Goal: Transaction & Acquisition: Purchase product/service

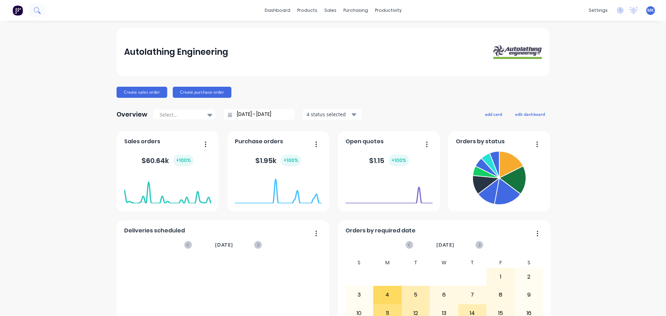
click at [42, 13] on button at bounding box center [36, 10] width 17 height 14
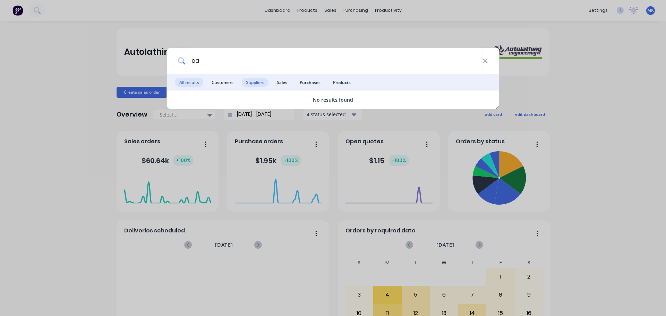
type input "c"
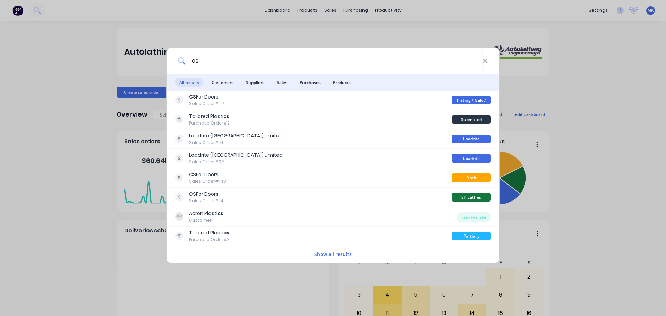
type input "cs"
click at [328, 256] on button "Show all results" at bounding box center [333, 254] width 42 height 8
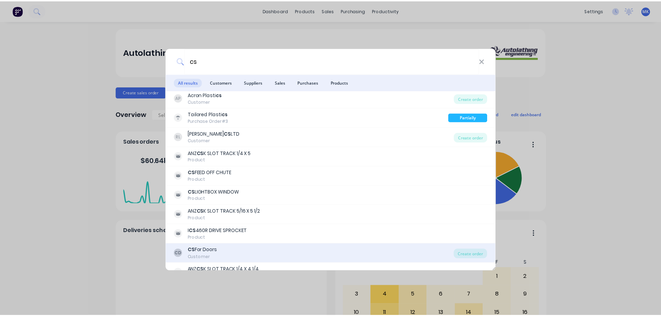
scroll to position [139, 0]
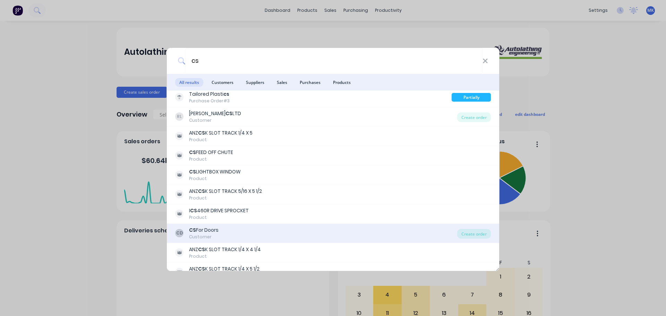
click at [221, 230] on div "CD CS For Doors Customer" at bounding box center [316, 234] width 282 height 14
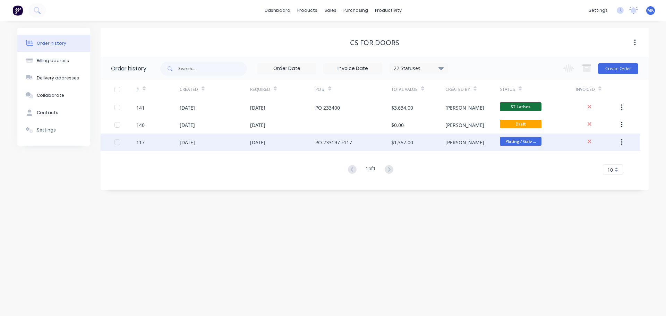
click at [195, 143] on div "[DATE]" at bounding box center [187, 142] width 15 height 7
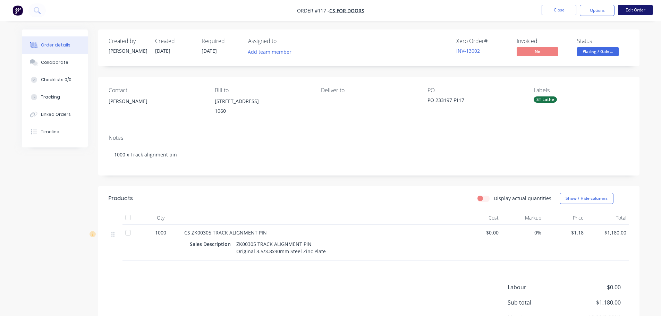
click at [635, 9] on button "Edit Order" at bounding box center [635, 10] width 35 height 10
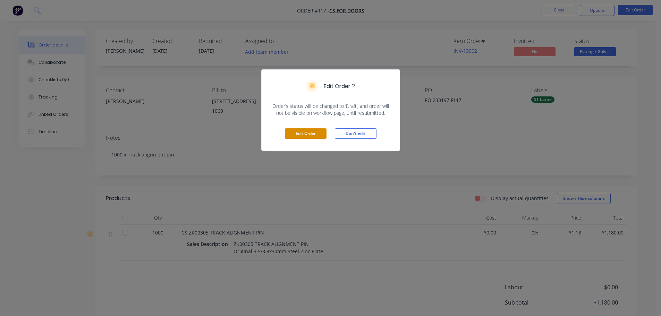
click at [305, 135] on button "Edit Order" at bounding box center [306, 133] width 42 height 10
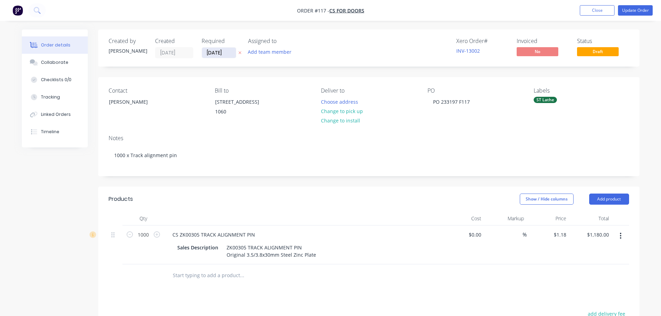
click at [206, 51] on input "[DATE]" at bounding box center [219, 53] width 34 height 10
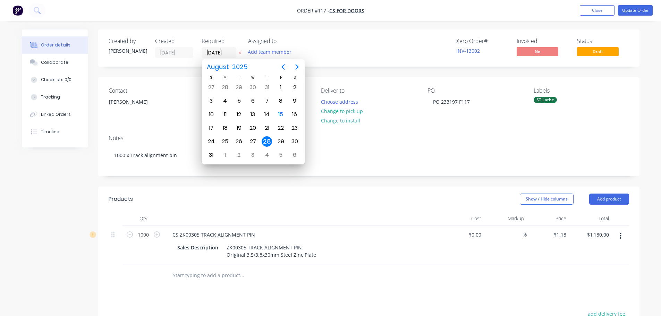
click at [182, 92] on div "Contact" at bounding box center [156, 90] width 95 height 7
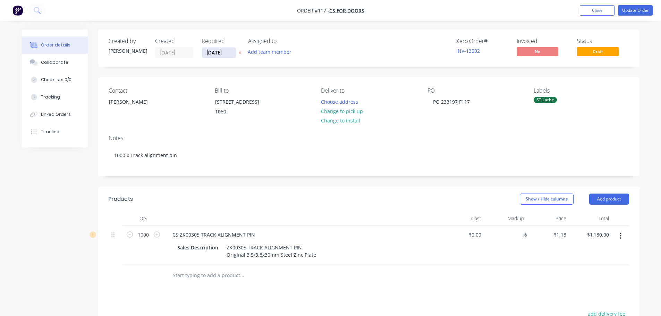
click at [211, 54] on input "[DATE]" at bounding box center [219, 53] width 34 height 10
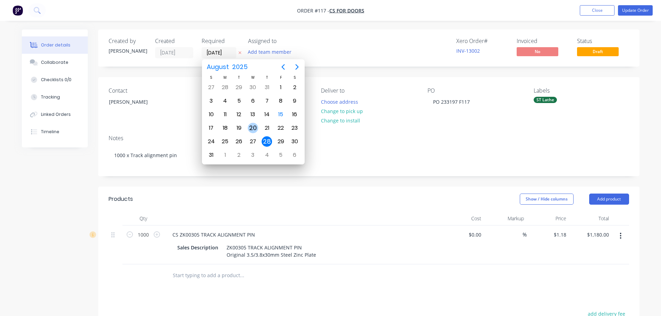
click at [254, 129] on div "20" at bounding box center [253, 128] width 10 height 10
type input "[DATE]"
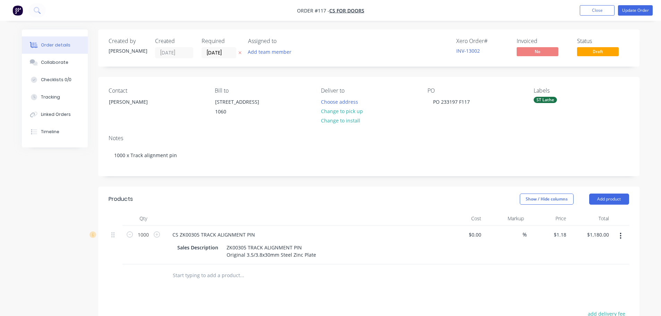
click at [128, 142] on div "Notes 1000 x Track alignment pin" at bounding box center [368, 152] width 541 height 46
drag, startPoint x: 129, startPoint y: 146, endPoint x: 162, endPoint y: 154, distance: 33.9
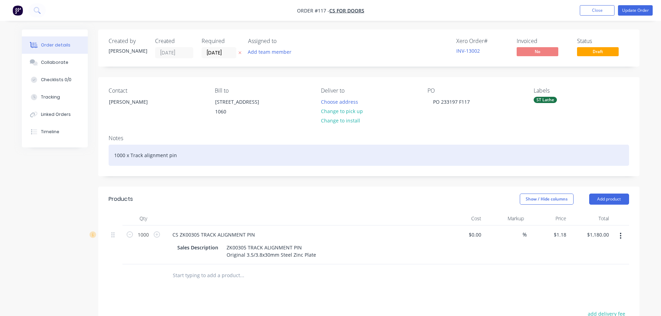
click at [129, 142] on div "Notes" at bounding box center [369, 138] width 520 height 7
click at [193, 166] on div "1000 x Track alignment pin" at bounding box center [369, 155] width 520 height 21
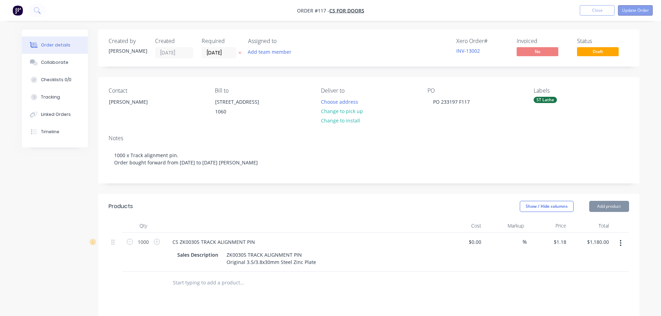
click at [634, 11] on button "Update Order" at bounding box center [635, 10] width 35 height 10
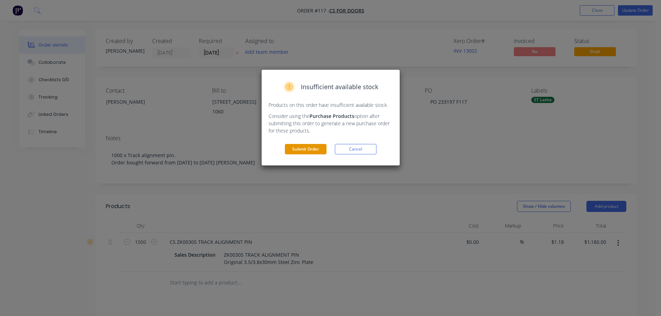
click at [317, 148] on button "Submit Order" at bounding box center [306, 149] width 42 height 10
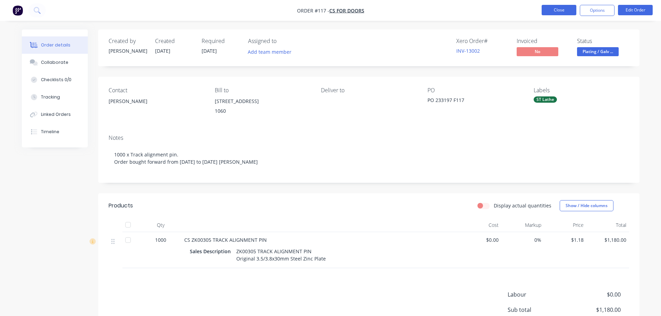
click at [546, 9] on button "Close" at bounding box center [558, 10] width 35 height 10
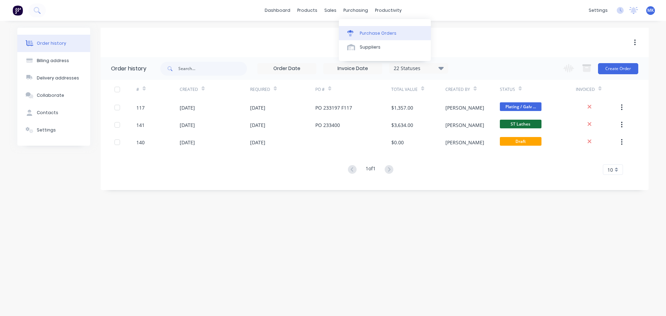
click at [374, 34] on div "Purchase Orders" at bounding box center [378, 33] width 37 height 6
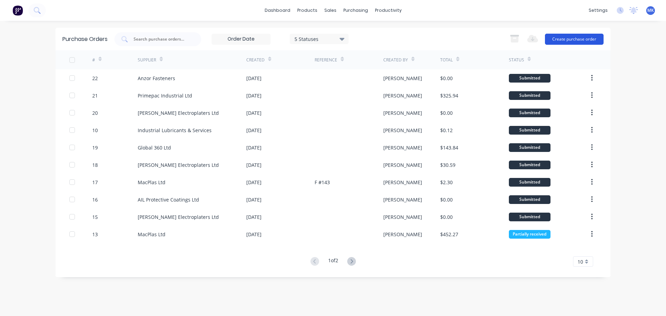
click at [580, 40] on button "Create purchase order" at bounding box center [574, 39] width 59 height 11
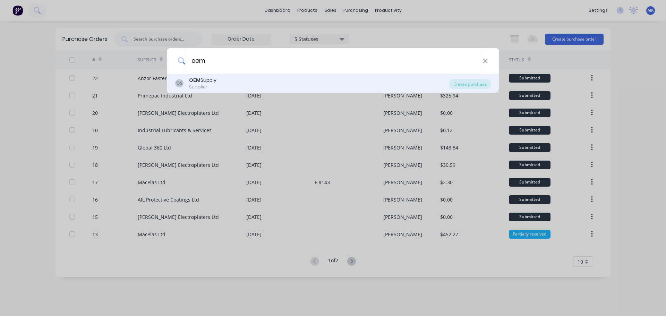
type input "oem"
click at [213, 81] on div "OEM Supply" at bounding box center [202, 80] width 27 height 7
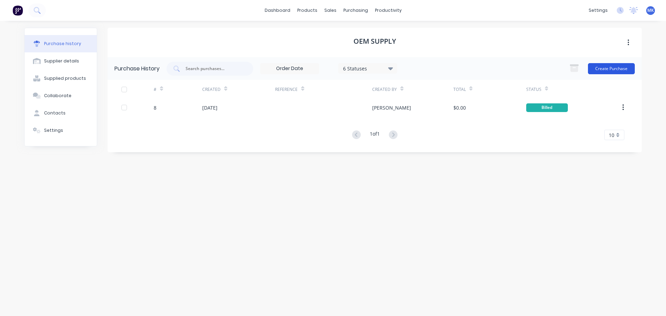
click at [614, 69] on button "Create Purchase" at bounding box center [611, 68] width 47 height 11
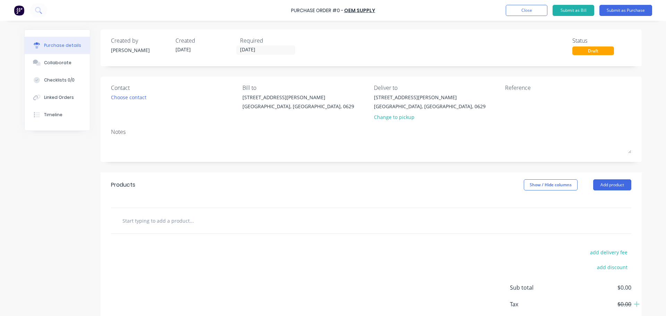
click at [160, 221] on input "text" at bounding box center [191, 221] width 139 height 14
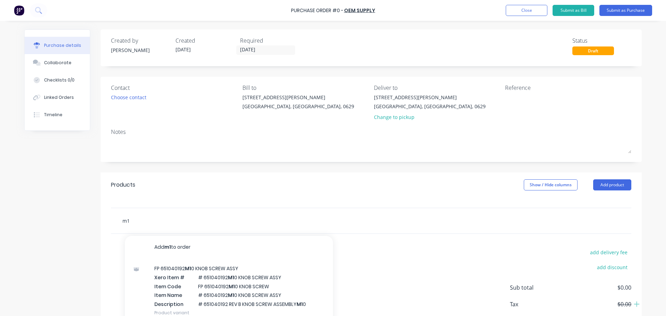
type input "m"
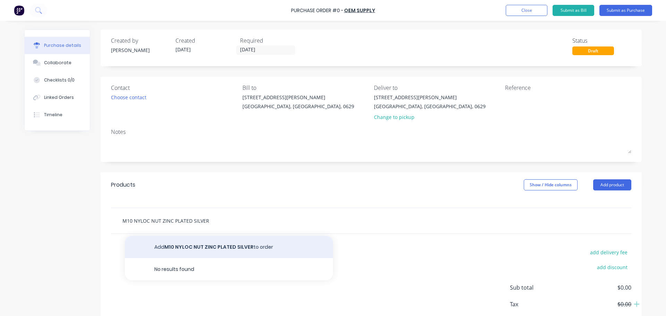
type input "M10 NYLOC NUT ZINC PLATED SILVER"
click at [198, 248] on button "Add M10 NYLOC NUT ZINC PLATED SILVER to order" at bounding box center [229, 247] width 208 height 22
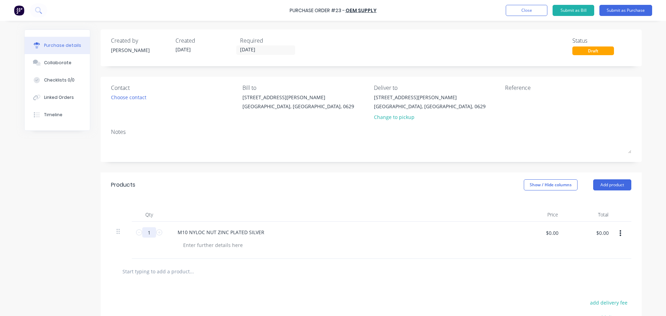
click at [145, 232] on input "1" at bounding box center [149, 232] width 14 height 10
type input "400"
click at [215, 269] on input "text" at bounding box center [191, 271] width 139 height 14
click at [163, 265] on input "text" at bounding box center [191, 271] width 139 height 14
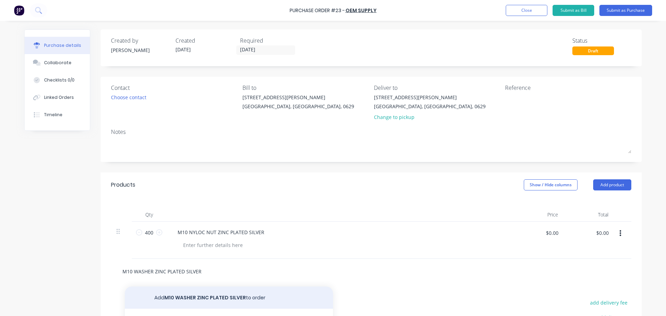
type input "M10 WASHER ZINC PLATED SILVER"
click at [221, 301] on button "Add M10 WASHER ZINC PLATED SILVER to order" at bounding box center [229, 298] width 208 height 22
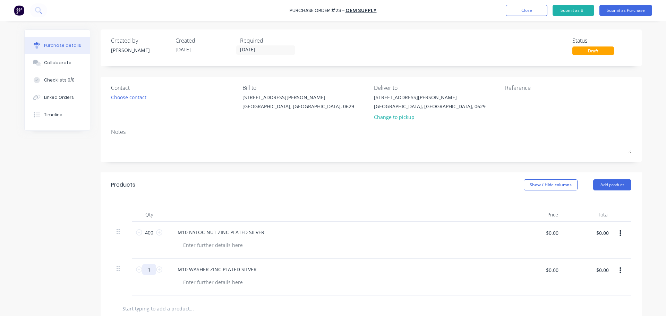
click at [143, 274] on input "1" at bounding box center [149, 269] width 14 height 10
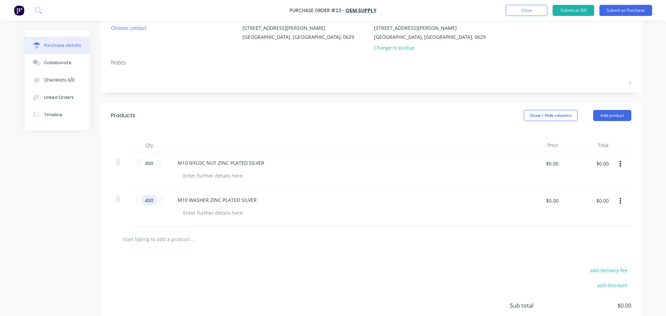
type input "400"
click at [284, 238] on div at bounding box center [221, 239] width 208 height 14
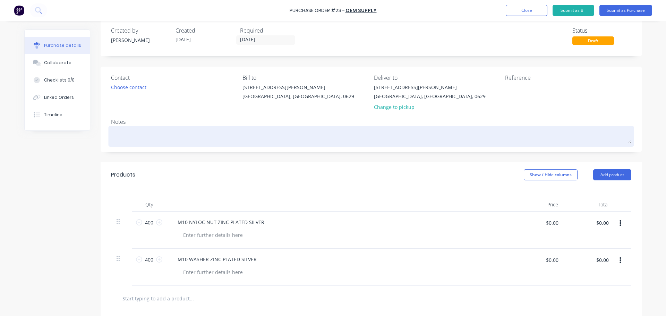
scroll to position [0, 0]
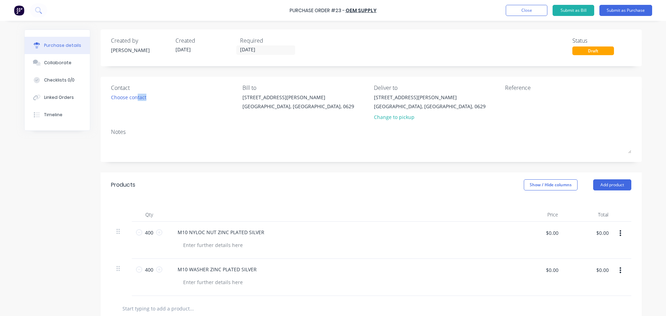
drag, startPoint x: 140, startPoint y: 111, endPoint x: 133, endPoint y: 107, distance: 8.1
click at [134, 106] on div "Contact Choose contact" at bounding box center [174, 104] width 126 height 41
click at [147, 129] on div "Contact Choose contact [PERSON_NAME] to [STREET_ADDRESS][PERSON_NAME] Deliver t…" at bounding box center [371, 119] width 541 height 85
click at [125, 133] on div "Notes" at bounding box center [371, 132] width 520 height 8
click at [118, 133] on div "Notes" at bounding box center [371, 132] width 520 height 8
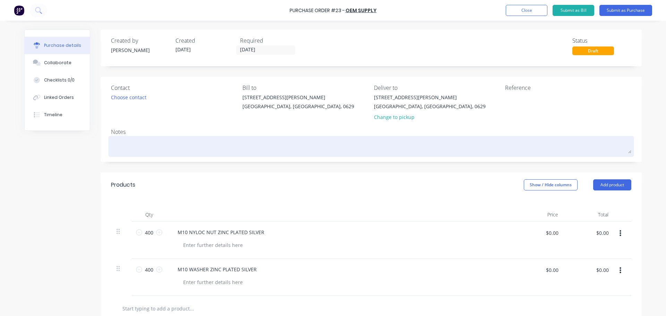
click at [123, 140] on textarea at bounding box center [371, 146] width 520 height 16
type textarea "x"
type textarea "d"
type textarea "x"
type textarea "dA"
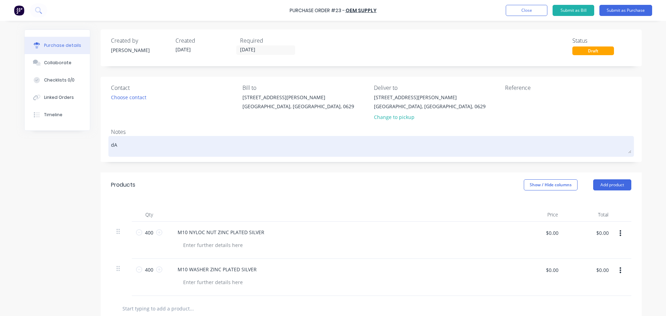
type textarea "x"
type textarea "dAV"
type textarea "x"
type textarea "[PERSON_NAME]"
type textarea "x"
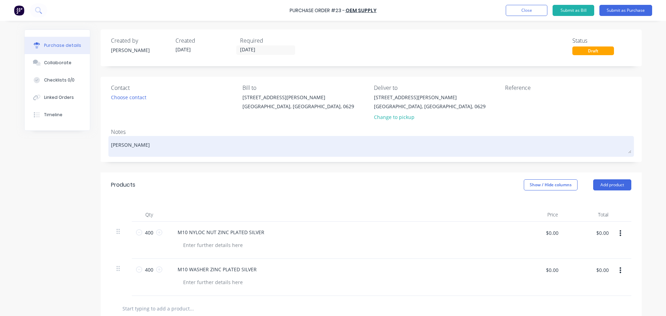
type textarea "[PERSON_NAME] P"
type textarea "x"
type textarea "[PERSON_NAME] PI"
type textarea "x"
type textarea "[PERSON_NAME] PIC"
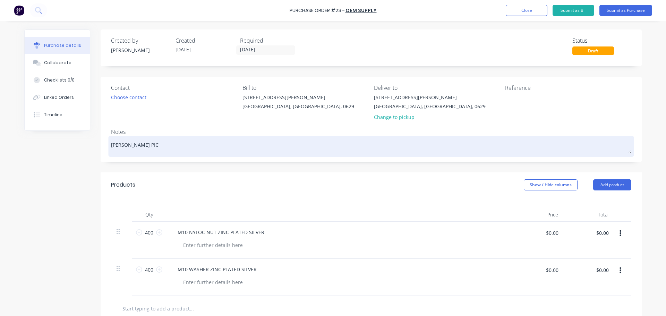
type textarea "x"
type textarea "[PERSON_NAME] PICK"
type textarea "x"
type textarea "[PERSON_NAME] PICKE"
type textarea "x"
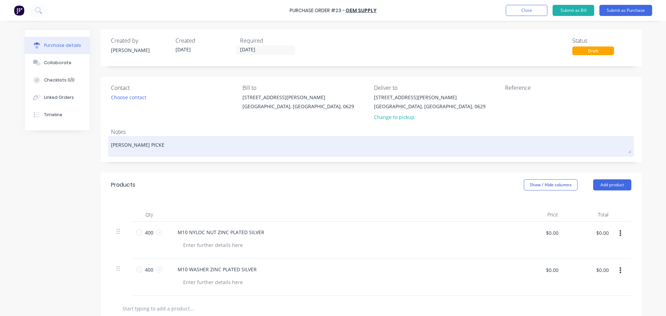
type textarea "[PERSON_NAME] PICKED"
type textarea "x"
type textarea "[PERSON_NAME] PICKED"
type textarea "x"
type textarea "[PERSON_NAME] PICKED UP"
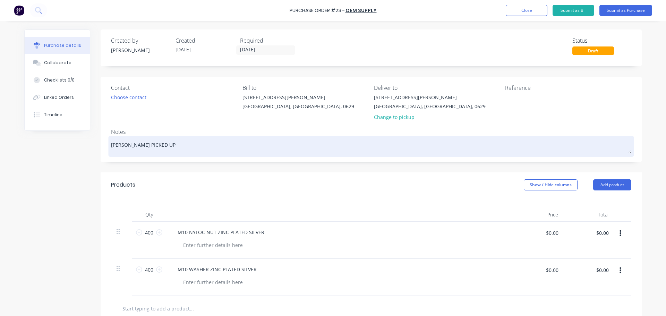
type textarea "x"
type textarea "[PERSON_NAME] PICKED UP"
type textarea "x"
type textarea "[PERSON_NAME] PICKED UP X"
type textarea "x"
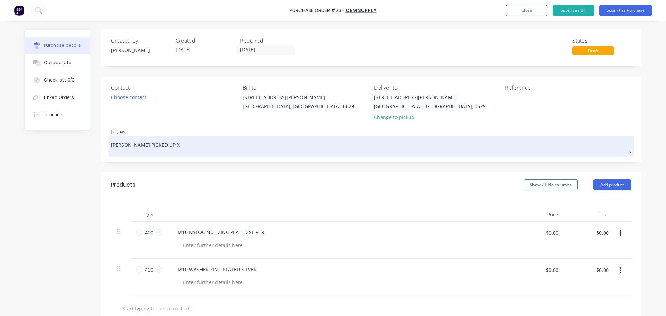
type textarea "[PERSON_NAME] PICKED UP X"
type textarea "x"
type textarea "[PERSON_NAME] PICKED UP X 1"
type textarea "x"
type textarea "[PERSON_NAME] PICKED UP X 10"
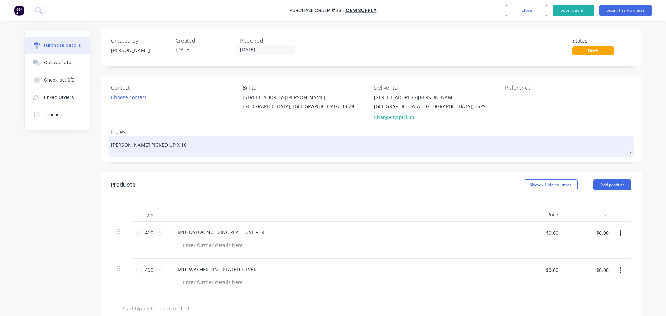
type textarea "x"
type textarea "[PERSON_NAME] PICKED UP X 100"
type textarea "x"
type textarea "[PERSON_NAME] PICKED UP X 100"
type textarea "x"
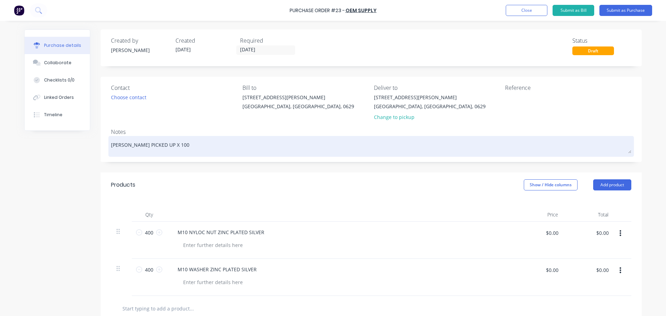
type textarea "[PERSON_NAME] PICKED UP X 100 M"
type textarea "x"
type textarea "[PERSON_NAME] PICKED UP X 100 M1"
type textarea "x"
type textarea "[PERSON_NAME] PICKED UP X 100 M10"
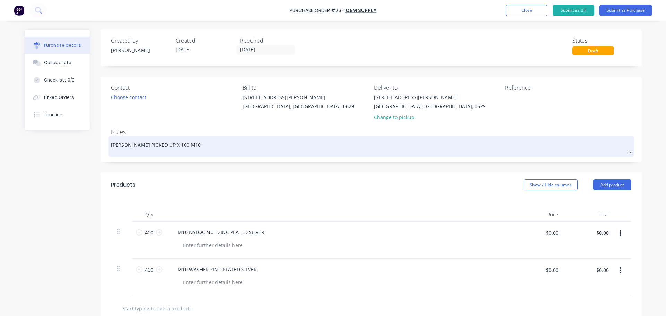
type textarea "x"
type textarea "[PERSON_NAME] PICKED UP X 100 M10"
type textarea "x"
type textarea "[PERSON_NAME] PICKED UP X 100 M10 N"
type textarea "x"
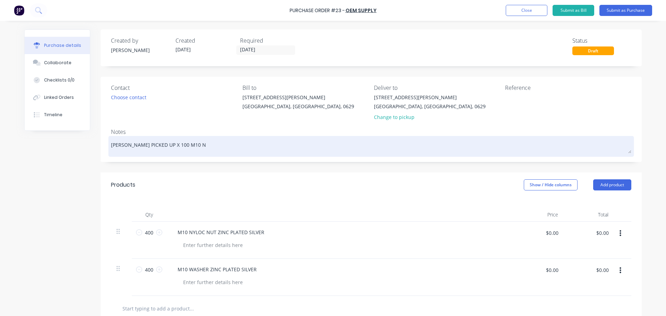
type textarea "[PERSON_NAME] PICKED UP X 100 M10 NY"
type textarea "x"
type textarea "[PERSON_NAME] PICKED UP X 100 M10 NYL"
type textarea "x"
type textarea "[PERSON_NAME] PICKED UP X 100 M10 NYLO"
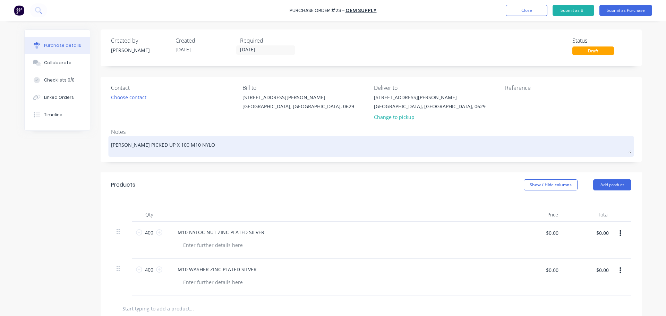
type textarea "x"
type textarea "[PERSON_NAME] PICKED UP X 100 M10 NYLOC"
type textarea "x"
type textarea "[PERSON_NAME] PICKED UP X 100 M10 NYLOC"
type textarea "x"
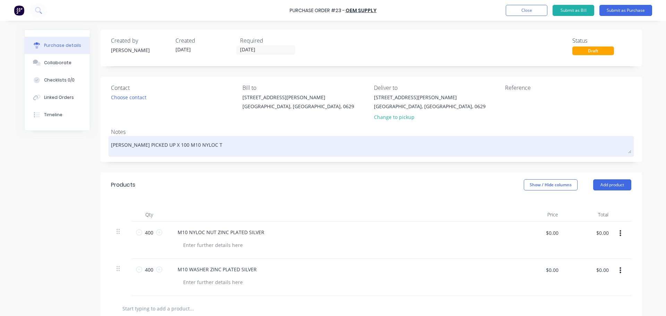
type textarea "[PERSON_NAME] PICKED UP X 100 M10 NYLOC TH"
type textarea "x"
type textarea "[PERSON_NAME] PICKED UP X 100 M10 NYLOC THI"
type textarea "x"
type textarea "[PERSON_NAME] PICKED UP X 100 M10 NYLOC THIS"
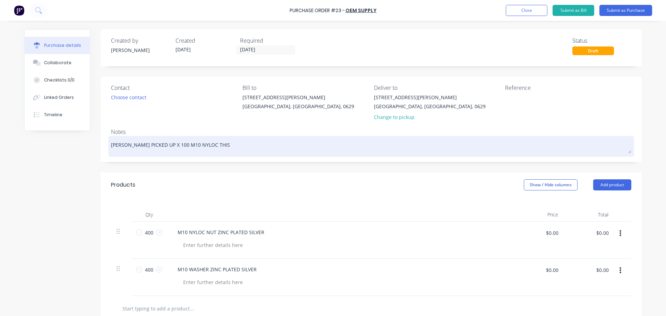
type textarea "x"
type textarea "[PERSON_NAME] PICKED UP X 100 M10 NYLOC THIS"
type textarea "x"
type textarea "[PERSON_NAME] PICKED UP X 100 M10 NYLOC THIS M"
type textarea "x"
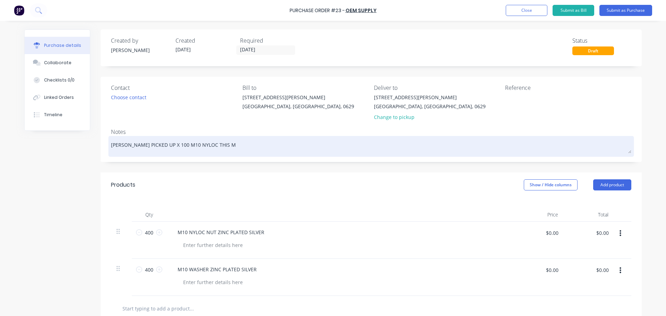
type textarea "[PERSON_NAME] PICKED UP X 100 M10 NYLOC THIS MO"
type textarea "x"
type textarea "[PERSON_NAME] PICKED UP X 100 M10 NYLOC THIS MOR"
type textarea "x"
type textarea "[PERSON_NAME] PICKED UP X 100 M10 NYLOC THIS MORN"
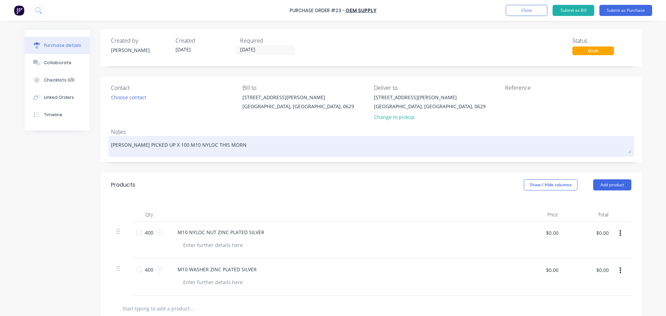
type textarea "x"
type textarea "[PERSON_NAME] PICKED UP X 100 M10 NYLOC THIS MORNI"
type textarea "x"
type textarea "[PERSON_NAME] PICKED UP X 100 M10 NYLOC THIS MORNIN"
type textarea "x"
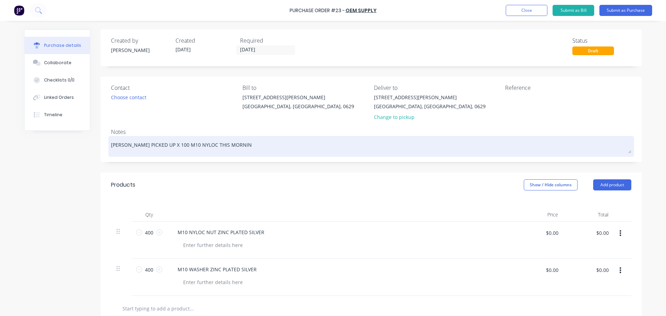
type textarea "[PERSON_NAME] PICKED UP X 100 M10 NYLOC THIS MORNING"
type textarea "x"
type textarea "[PERSON_NAME] PICKED UP X 100 M10 NYLOC THIS MORNING"
type textarea "x"
type textarea "[PERSON_NAME] PICKED UP X 100 M10 NYLOC THIS MORNING -"
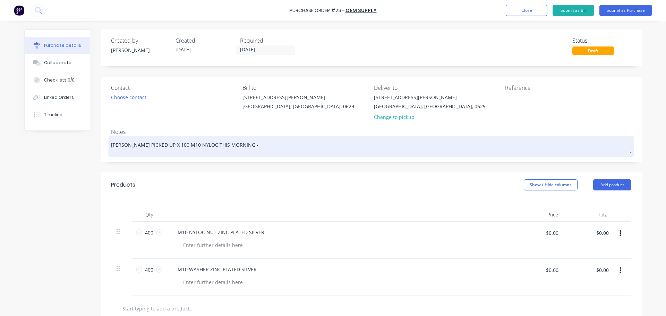
type textarea "x"
type textarea "[PERSON_NAME] PICKED UP X 100 M10 NYLOC THIS MORNING -"
type textarea "x"
type textarea "[PERSON_NAME] PICKED UP X 100 M10 NYLOC THIS MORNING - Y"
type textarea "x"
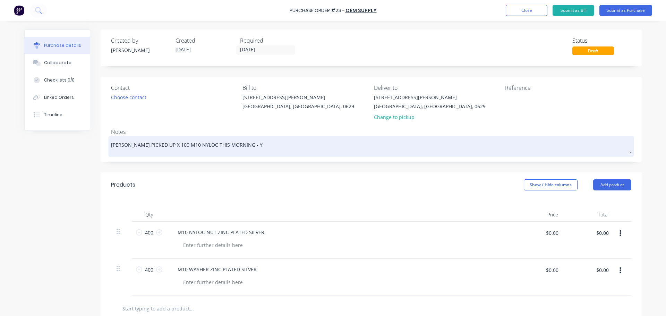
type textarea "[PERSON_NAME] PICKED UP X 100 M10 NYLOC THIS MORNING - YO"
type textarea "x"
type textarea "[PERSON_NAME] PICKED UP X 100 M10 NYLOC THIS MORNING - YOU"
type textarea "x"
type textarea "[PERSON_NAME] PICKED UP X 100 M10 NYLOC THIS MORNING - YOU"
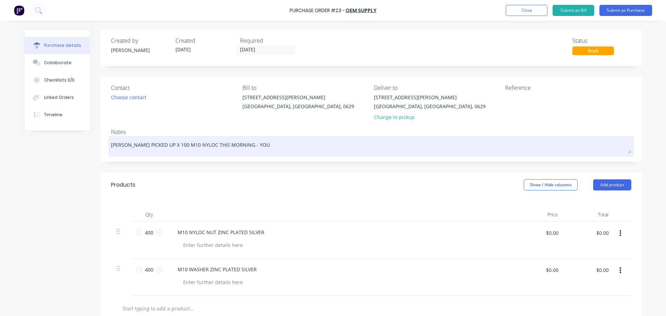
type textarea "x"
type textarea "[PERSON_NAME] PICKED UP X 100 M10 NYLOC THIS MORNING - YOU C"
type textarea "x"
type textarea "[PERSON_NAME] PICKED UP X 100 M10 NYLOC THIS MORNING - YOU CA"
type textarea "x"
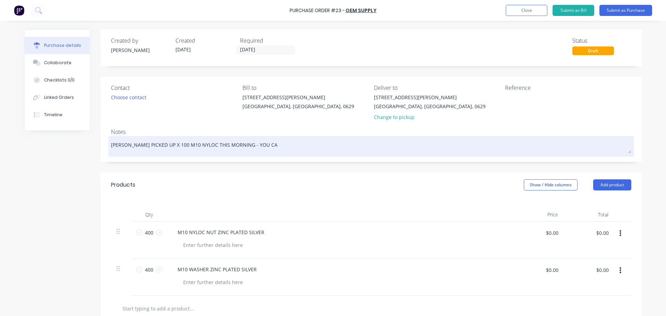
type textarea "[PERSON_NAME] PICKED UP X 100 M10 NYLOC THIS MORNING - YOU CAN"
type textarea "x"
type textarea "[PERSON_NAME] PICKED UP X 100 M10 NYLOC THIS MORNING - YOU CAN"
type textarea "x"
type textarea "[PERSON_NAME] PICKED UP X 100 M10 NYLOC THIS MORNING - YOU CAN A"
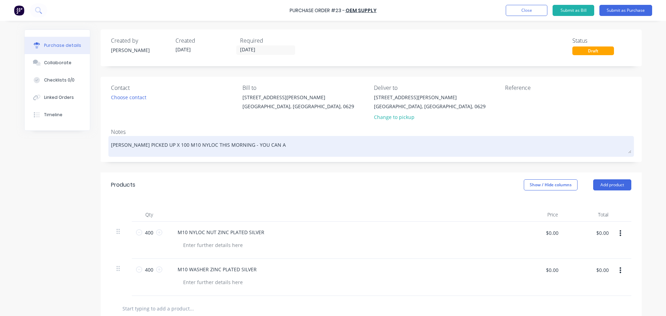
type textarea "x"
type textarea "[PERSON_NAME] PICKED UP X 100 M10 NYLOC THIS MORNING - YOU CAN AD"
type textarea "x"
type textarea "[PERSON_NAME] PICKED UP X 100 M10 NYLOC THIS MORNING - YOU CAN ADD"
type textarea "x"
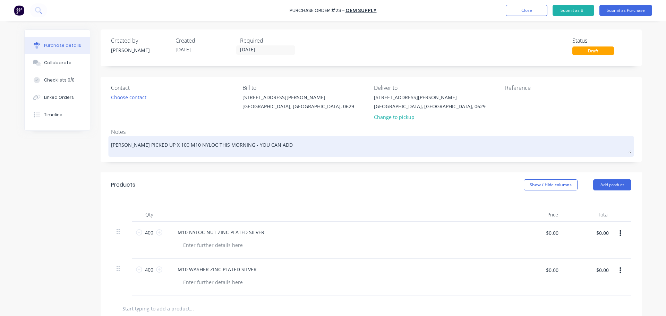
type textarea "[PERSON_NAME] PICKED UP X 100 M10 NYLOC THIS MORNING - YOU CAN ADD"
type textarea "x"
type textarea "[PERSON_NAME] PICKED UP X 100 M10 NYLOC THIS MORNING - YOU CAN ADD T"
type textarea "x"
type textarea "[PERSON_NAME] PICKED UP X 100 M10 NYLOC THIS MORNING - YOU CAN ADD TH"
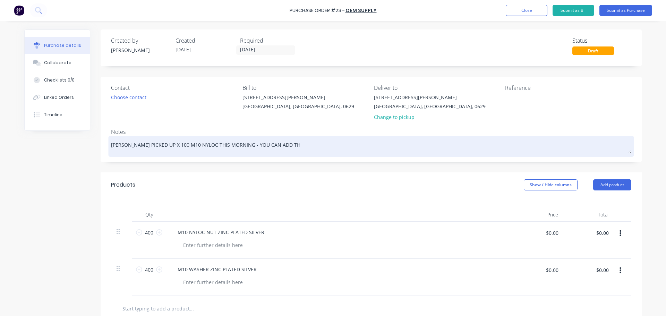
type textarea "x"
type textarea "[PERSON_NAME] PICKED UP X 100 M10 NYLOC THIS MORNING - YOU CAN ADD THO"
type textarea "x"
type textarea "[PERSON_NAME] PICKED UP X 100 M10 NYLOC THIS MORNING - YOU CAN ADD [PERSON_NAME]"
type textarea "x"
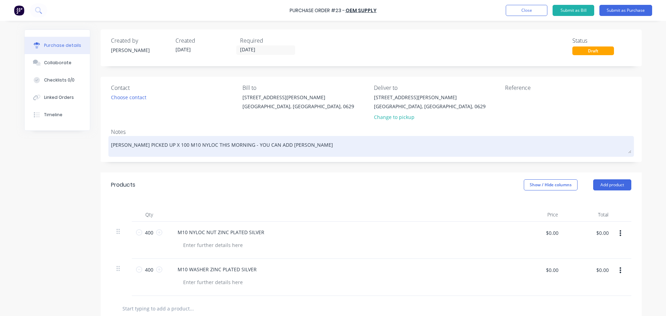
type textarea "[PERSON_NAME] PICKED UP X 100 M10 NYLOC THIS MORNING - YOU CAN ADD THOSE"
type textarea "x"
type textarea "[PERSON_NAME] PICKED UP X 100 M10 NYLOC THIS MORNING - YOU CAN ADD THOSE"
type textarea "x"
type textarea "[PERSON_NAME] PICKED UP X 100 M10 NYLOC THIS MORNING - YOU CAN ADD THOSE T"
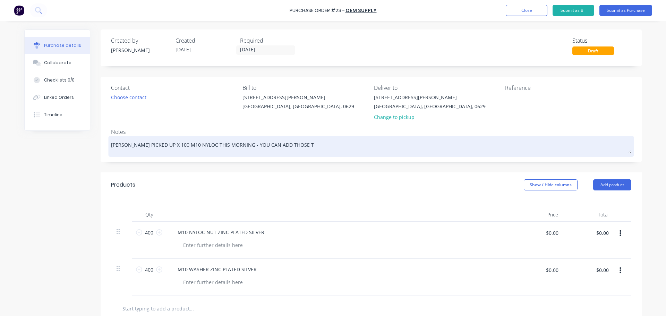
type textarea "x"
type textarea "[PERSON_NAME] PICKED UP X 100 M10 NYLOC THIS MORNING - YOU CAN ADD THOSE TO"
type textarea "x"
type textarea "[PERSON_NAME] PICKED UP X 100 M10 NYLOC THIS MORNING - YOU CAN ADD THOSE TO"
type textarea "x"
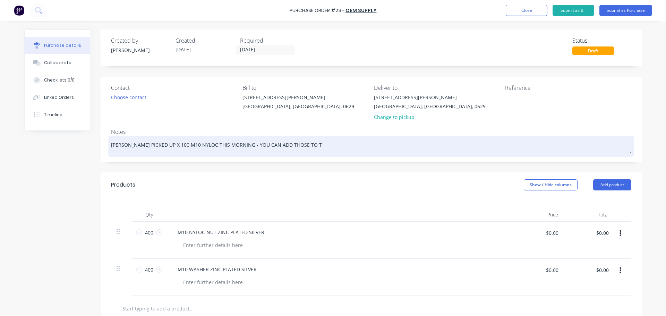
type textarea "[PERSON_NAME] PICKED UP X 100 M10 NYLOC THIS MORNING - YOU CAN ADD THOSE TO TH"
type textarea "x"
type textarea "[PERSON_NAME] PICKED UP X 100 M10 NYLOC THIS MORNING - YOU CAN ADD THOSE TO THI"
type textarea "x"
type textarea "[PERSON_NAME] PICKED UP X 100 M10 NYLOC THIS MORNING - YOU CAN ADD THOSE TO THIS"
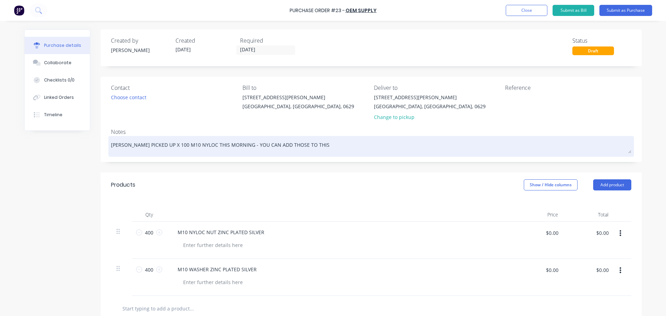
type textarea "x"
type textarea "[PERSON_NAME] PICKED UP X 100 M10 NYLOC THIS MORNING - YOU CAN ADD THOSE TO THIS"
type textarea "x"
type textarea "[PERSON_NAME] PICKED UP X 100 M10 NYLOC THIS MORNING - YOU CAN ADD THOSE TO THI…"
type textarea "x"
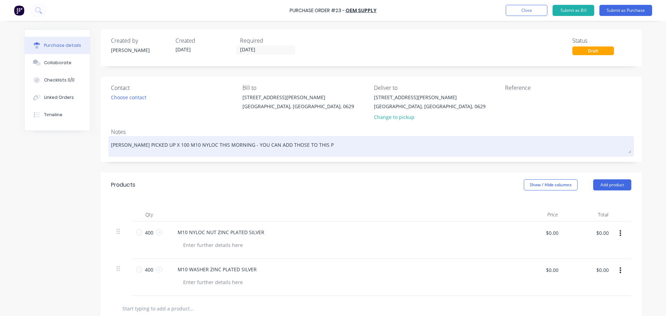
type textarea "[PERSON_NAME] PICKED UP X 100 M10 NYLOC THIS MORNING - YOU CAN ADD THOSE TO THI…"
type textarea "x"
type textarea "[PERSON_NAME] PICKED UP X 100 M10 NYLOC THIS MORNING - YOU CAN ADD THOSE TO THI…"
click at [113, 145] on textarea "[PERSON_NAME] PICKED UP X 100 M10 NYLOC THIS MORNING - YOU CAN ADD THOSE TO THI…" at bounding box center [371, 146] width 520 height 16
click at [112, 145] on textarea "[PERSON_NAME] PICKED UP X 100 M10 NYLOC THIS MORNING - YOU CAN ADD THOSE TO THI…" at bounding box center [371, 146] width 520 height 16
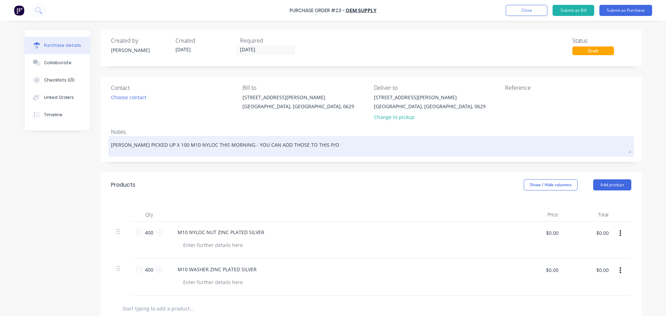
type textarea "x"
type textarea "AVE PICKED UP X 100 M10 NYLOC THIS MORNING - YOU CAN ADD THOSE TO THIS P/O"
type textarea "x"
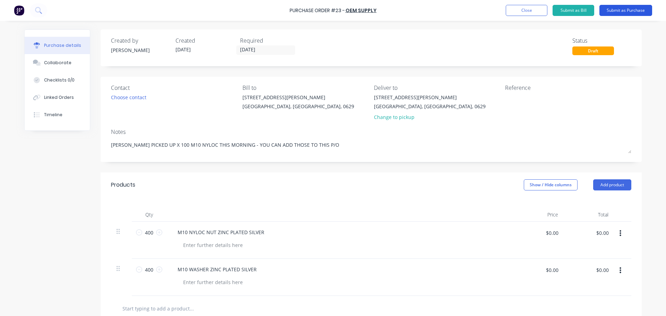
type textarea "[PERSON_NAME] PICKED UP X 100 M10 NYLOC THIS MORNING - YOU CAN ADD THOSE TO THI…"
type textarea "x"
type textarea "[PERSON_NAME] PICKED UP X 100 M10 NYLOC THIS MORNING - YOU CAN ADD THOSE TO THI…"
click at [630, 9] on button "Submit as Purchase" at bounding box center [625, 10] width 53 height 11
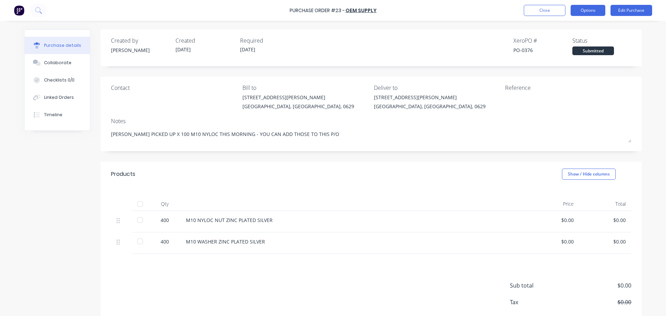
click at [586, 12] on button "Options" at bounding box center [588, 10] width 35 height 11
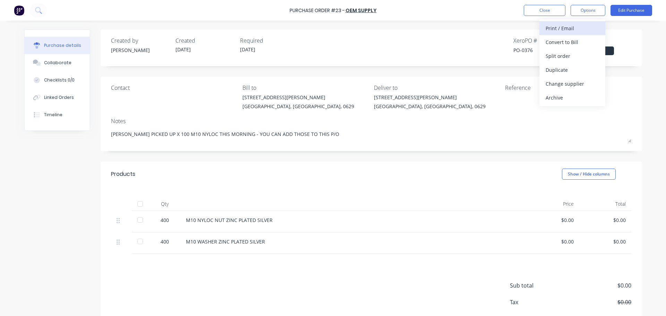
click at [571, 29] on div "Print / Email" at bounding box center [572, 28] width 53 height 10
click at [569, 57] on div "Without pricing" at bounding box center [572, 56] width 53 height 10
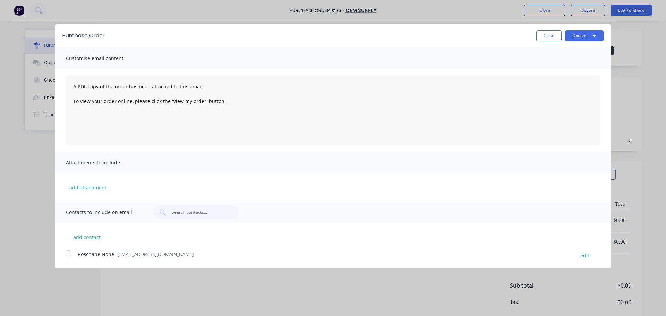
click at [68, 256] on div at bounding box center [69, 253] width 14 height 14
click at [581, 38] on button "Options" at bounding box center [584, 35] width 39 height 11
click at [553, 66] on div "Email" at bounding box center [570, 67] width 53 height 10
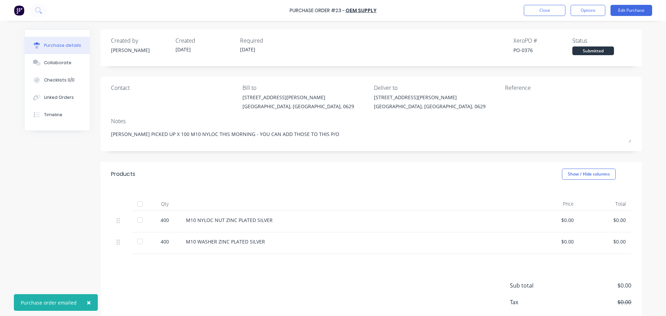
type textarea "x"
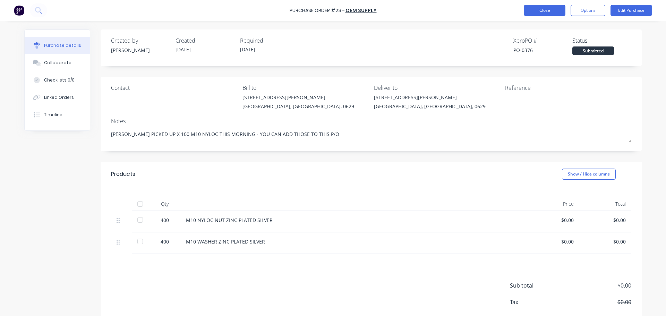
click at [548, 10] on button "Close" at bounding box center [545, 10] width 42 height 11
